Goal: Task Accomplishment & Management: Use online tool/utility

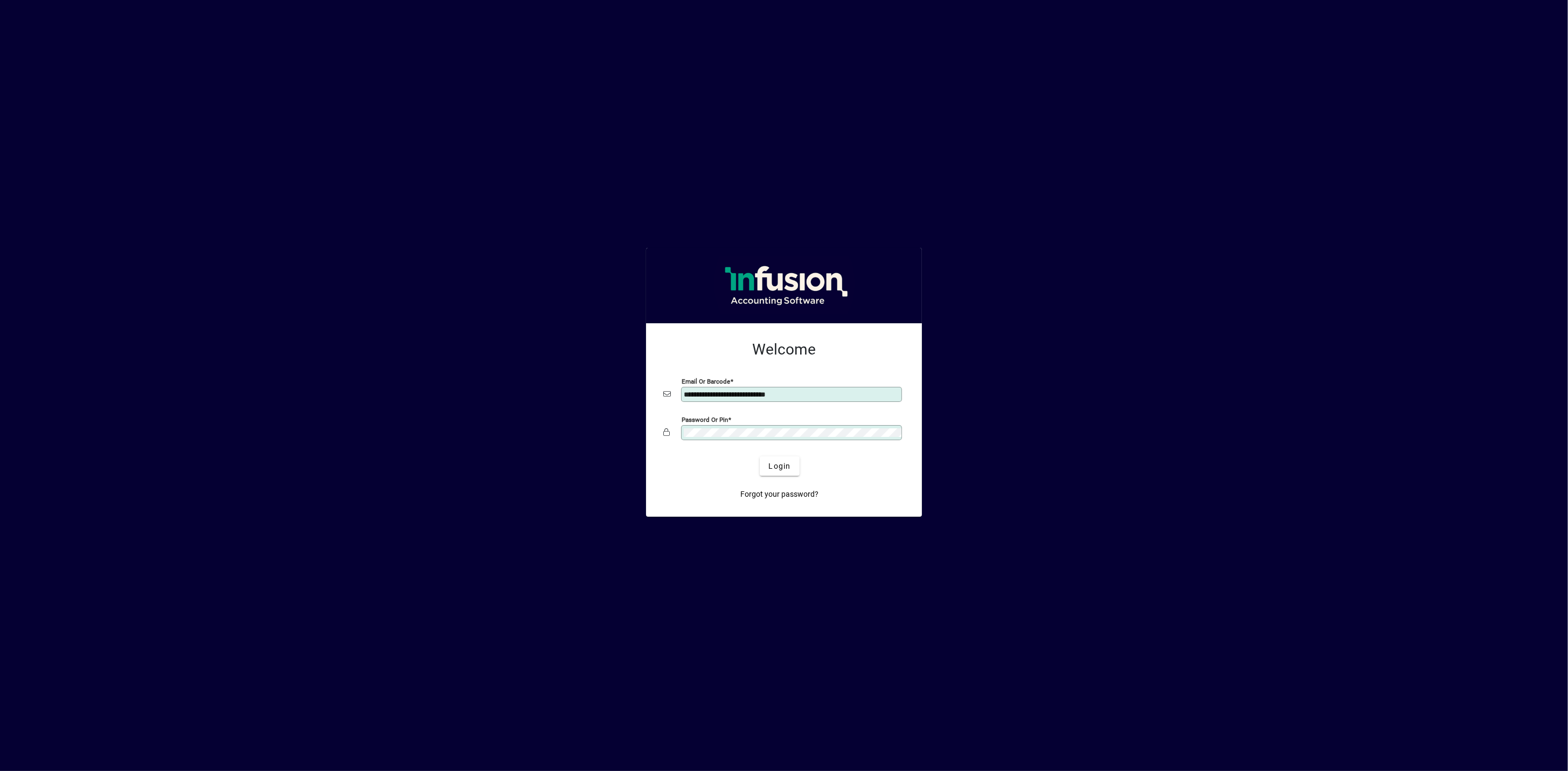
click at [822, 393] on input "**********" at bounding box center [792, 394] width 218 height 8
type input "**********"
click at [782, 465] on span "Login" at bounding box center [779, 466] width 22 height 11
